Goal: Navigation & Orientation: Find specific page/section

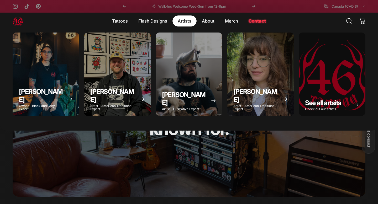
click at [185, 21] on magnet-element "Artists Artists" at bounding box center [184, 20] width 24 height 11
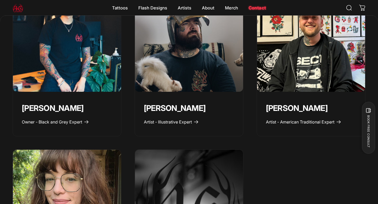
scroll to position [210, 0]
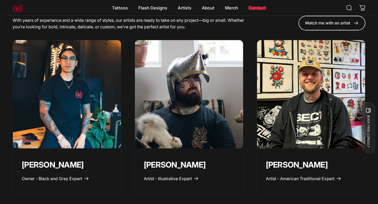
click at [179, 139] on img "Taivas Jättiläinen" at bounding box center [189, 95] width 114 height 114
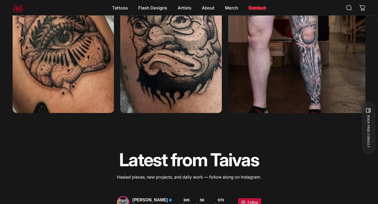
scroll to position [1046, 0]
